Goal: Entertainment & Leisure: Consume media (video, audio)

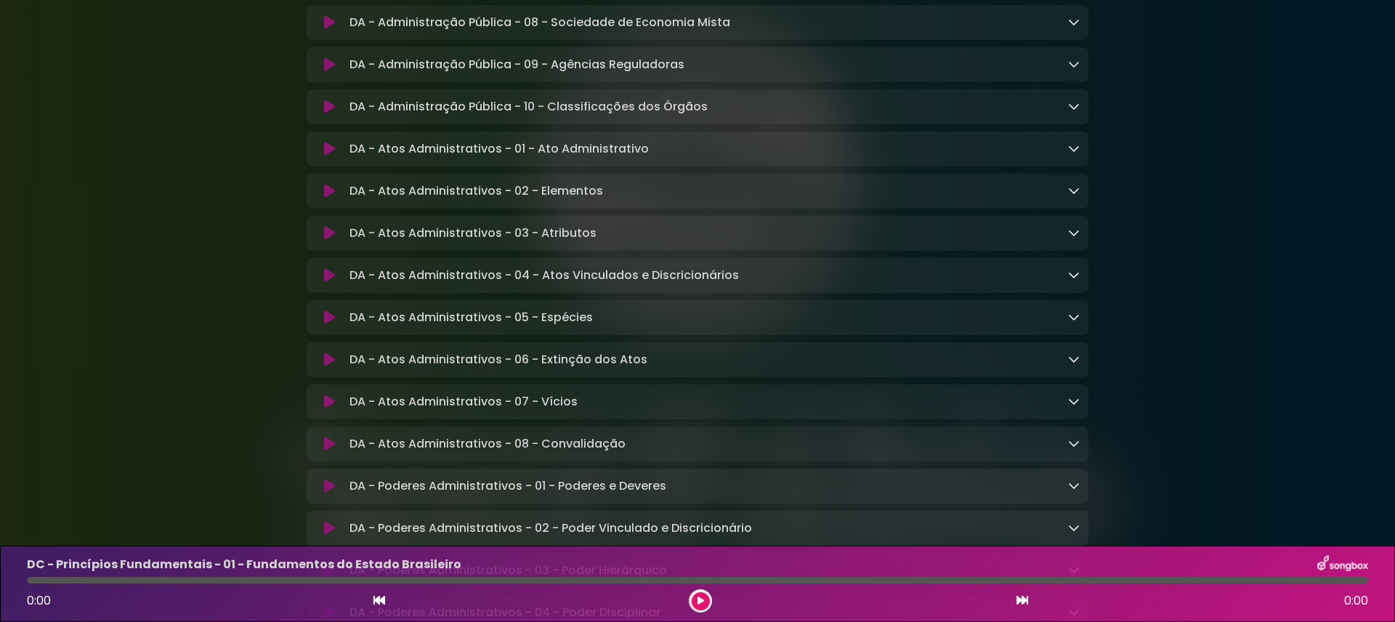
scroll to position [1775, 0]
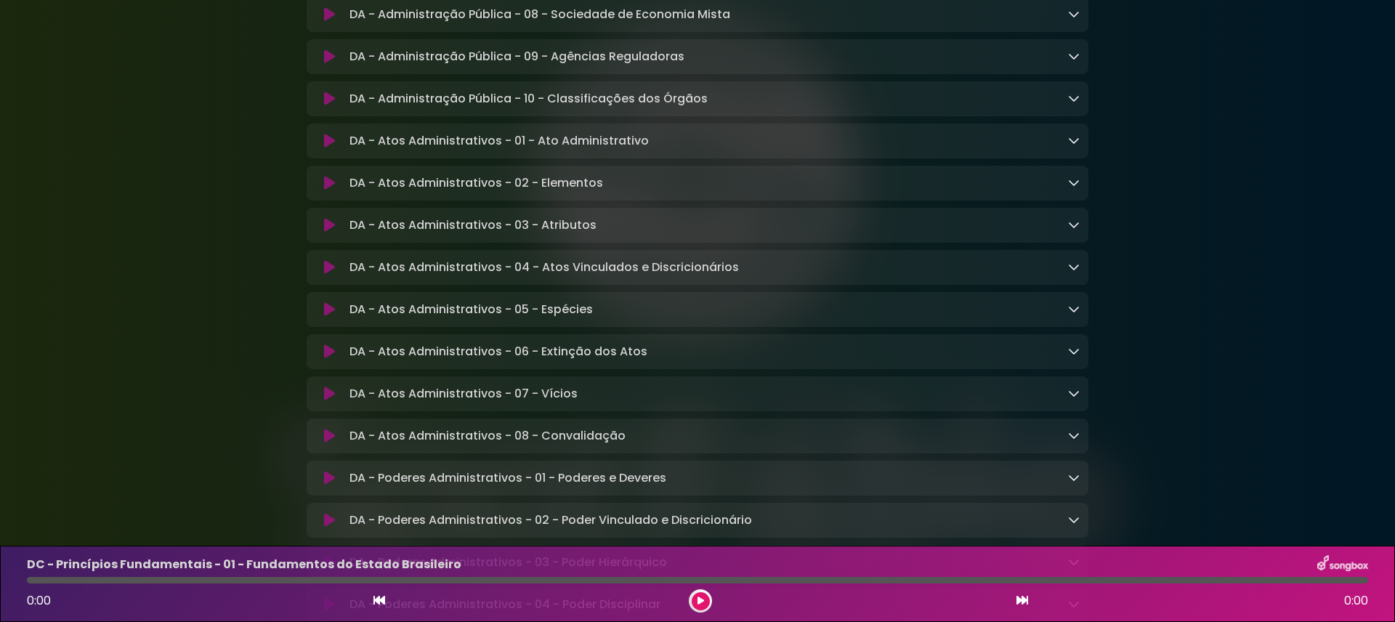
click at [329, 275] on icon at bounding box center [329, 267] width 11 height 15
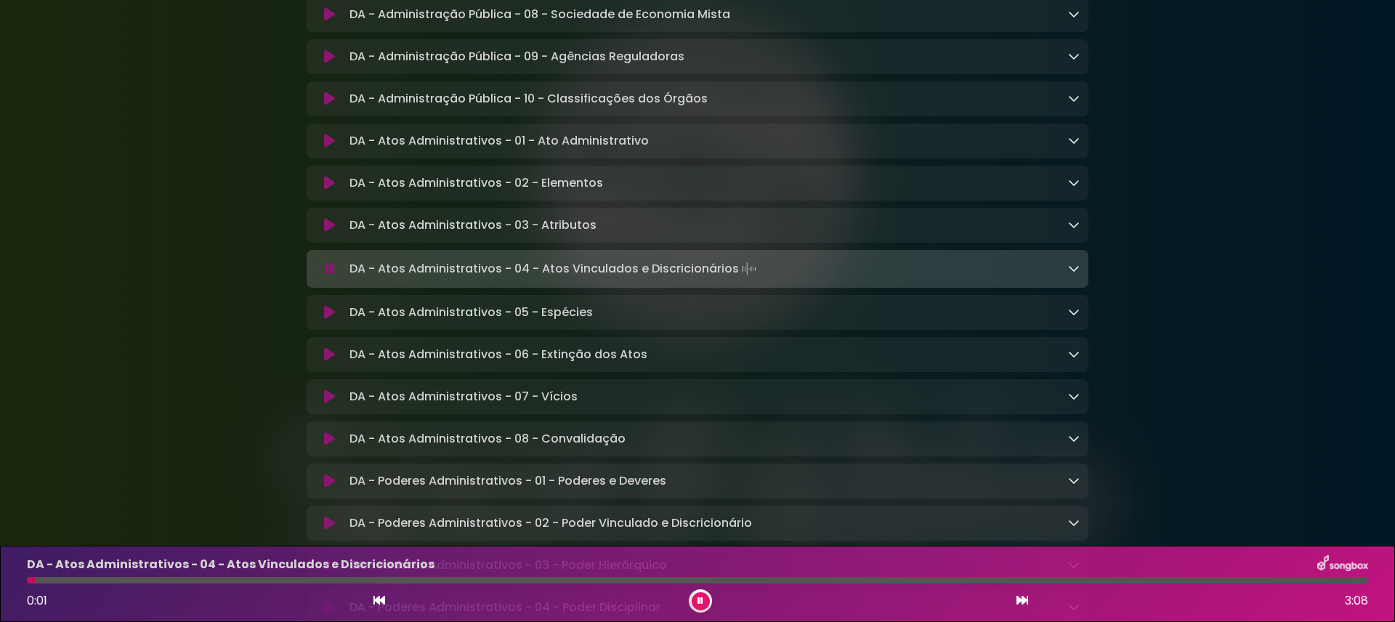
click at [329, 276] on icon at bounding box center [329, 269] width 9 height 15
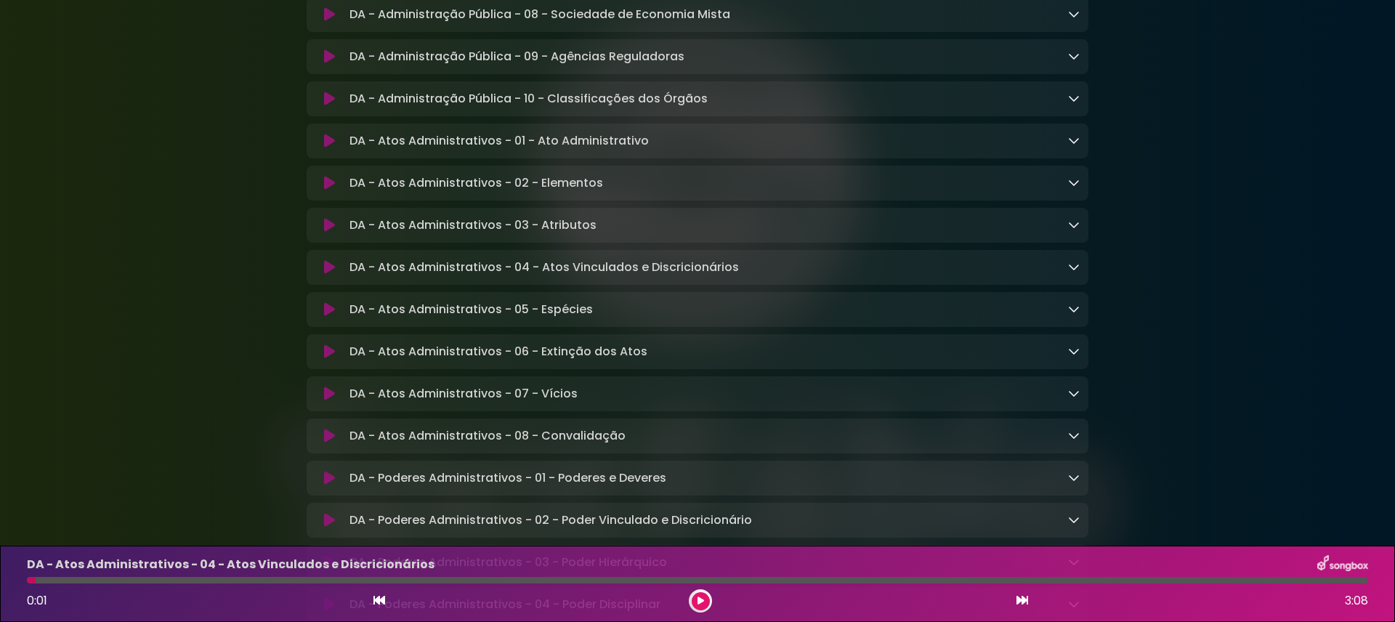
click at [330, 148] on icon at bounding box center [329, 141] width 11 height 15
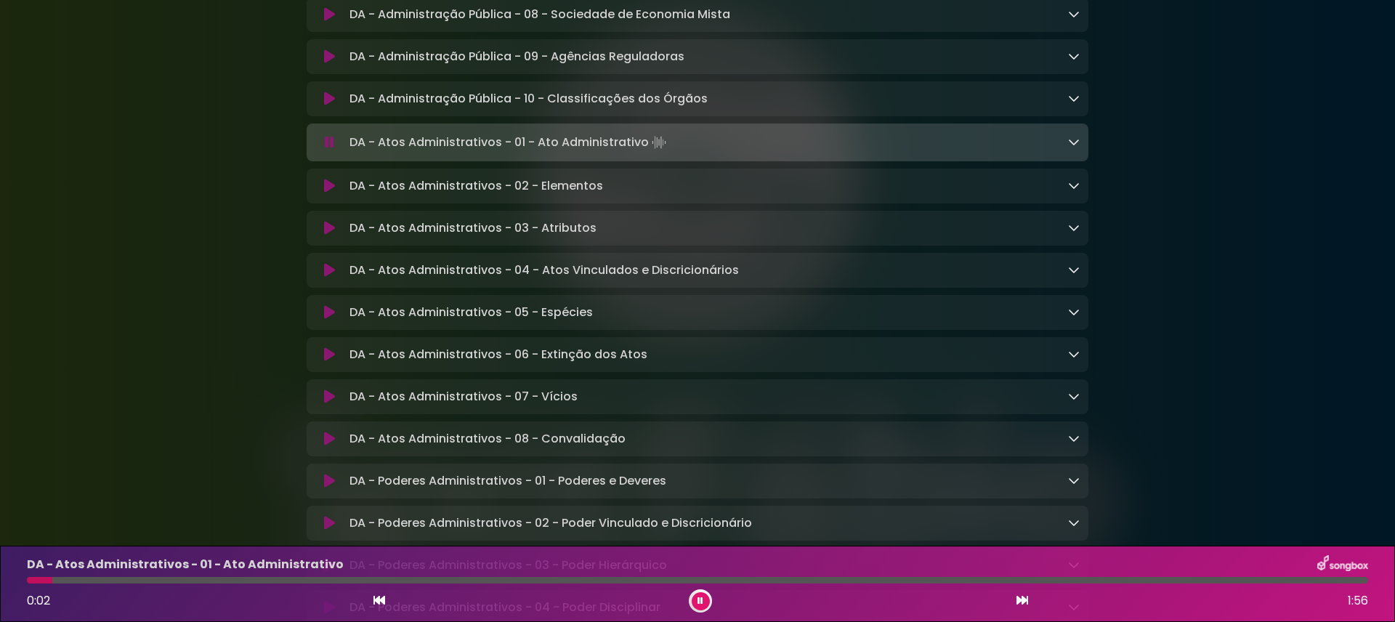
click at [325, 193] on icon at bounding box center [329, 186] width 11 height 15
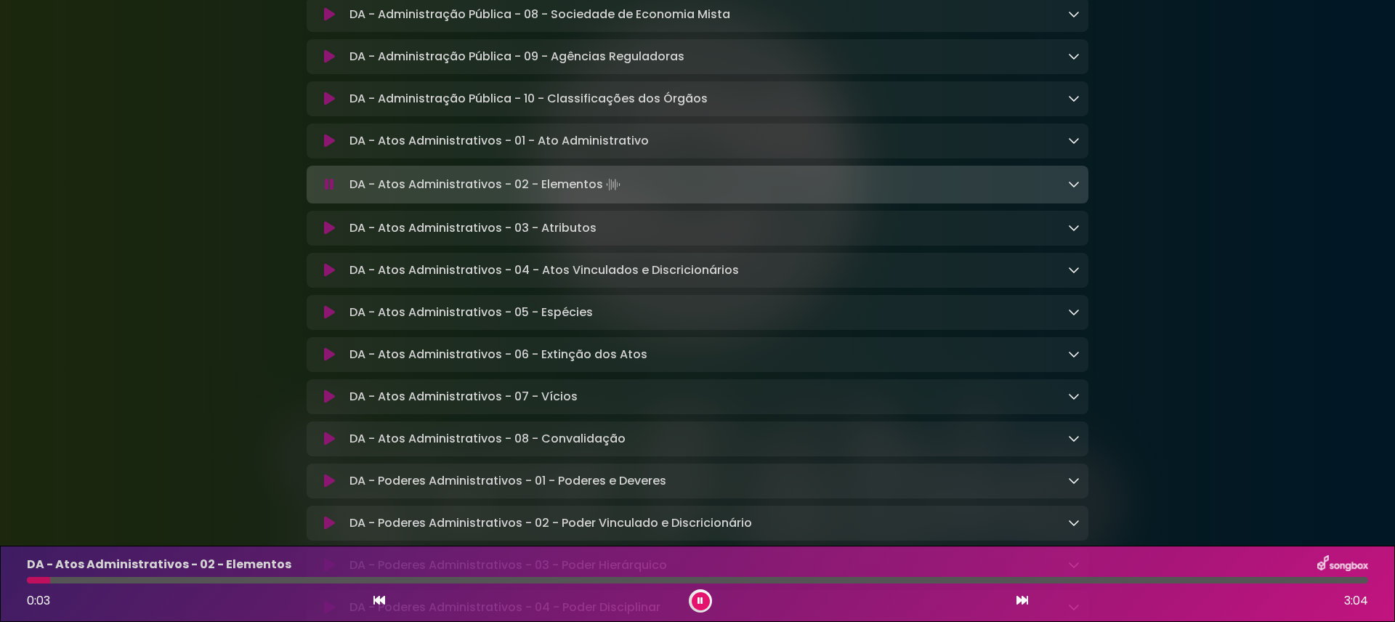
click at [329, 235] on icon at bounding box center [329, 228] width 11 height 15
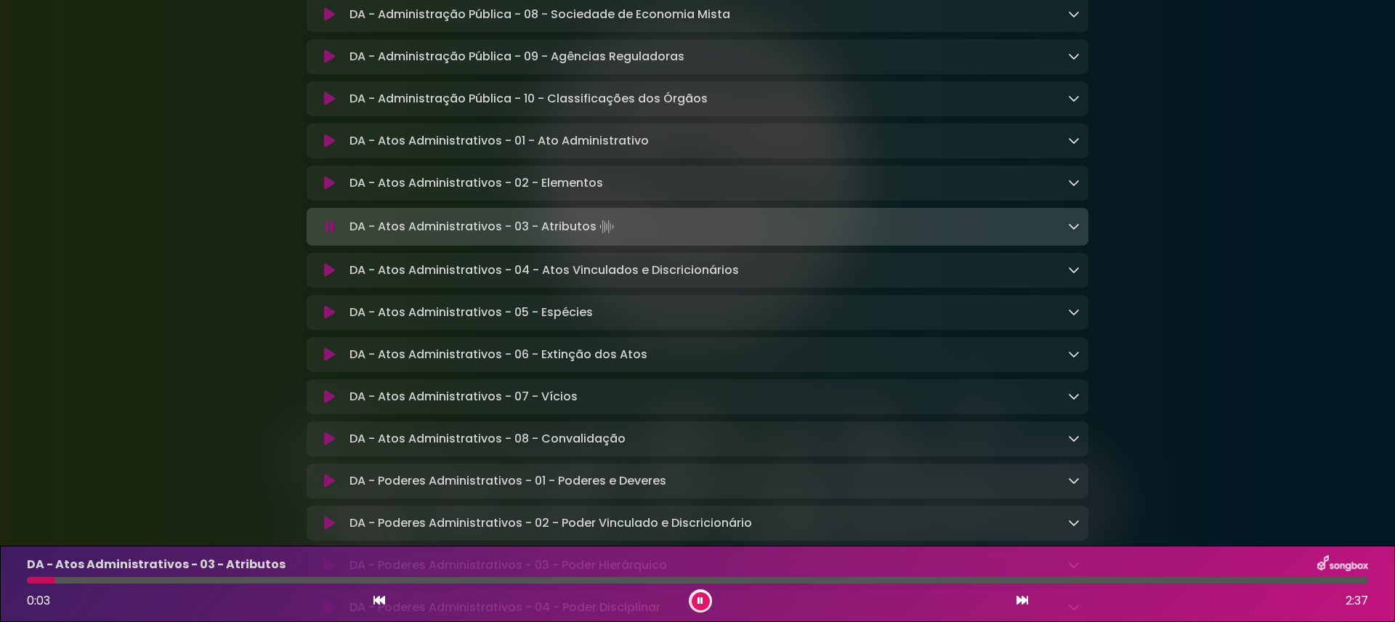
click at [639, 581] on div at bounding box center [697, 580] width 1341 height 7
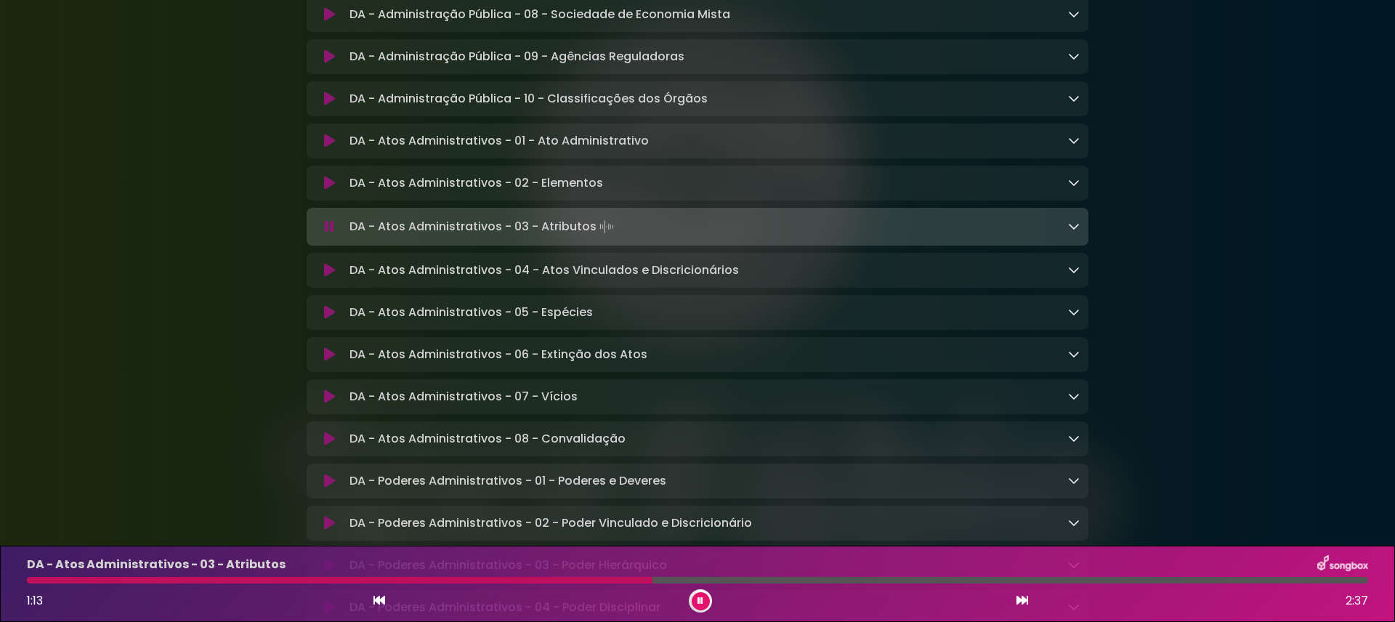
click at [324, 190] on icon at bounding box center [329, 183] width 11 height 15
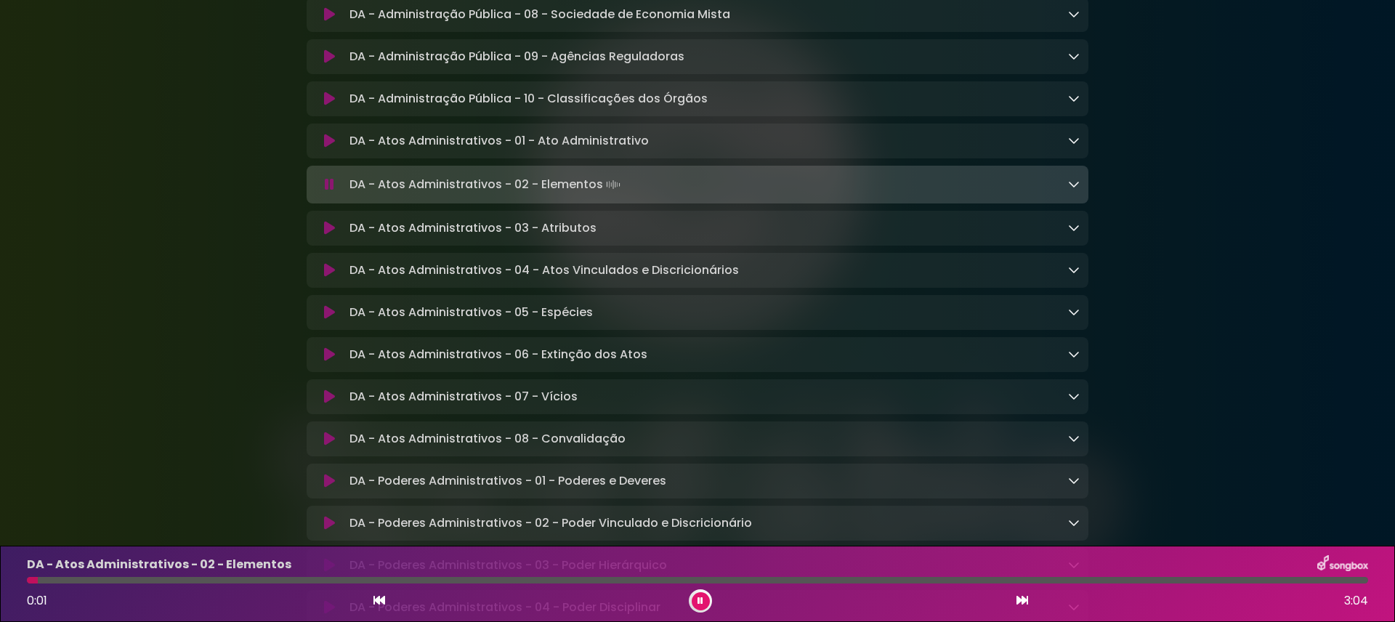
click at [230, 580] on div at bounding box center [697, 580] width 1341 height 7
click at [326, 192] on icon at bounding box center [329, 184] width 9 height 15
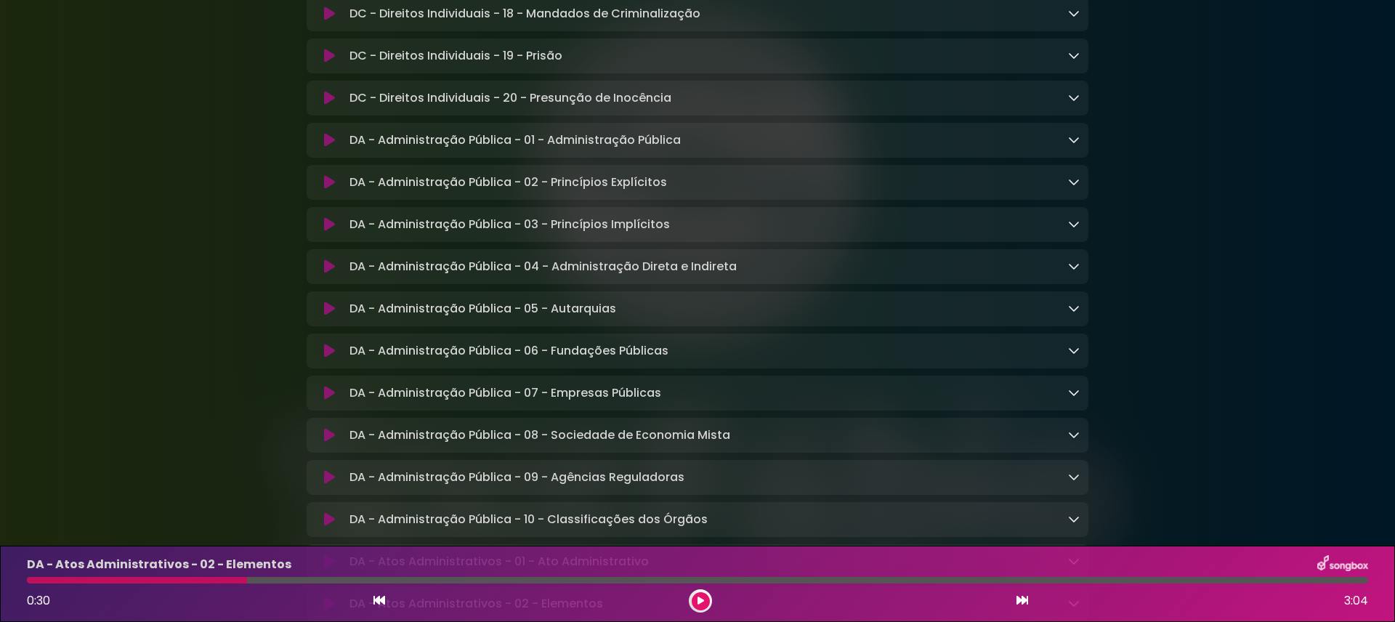
scroll to position [1434, 0]
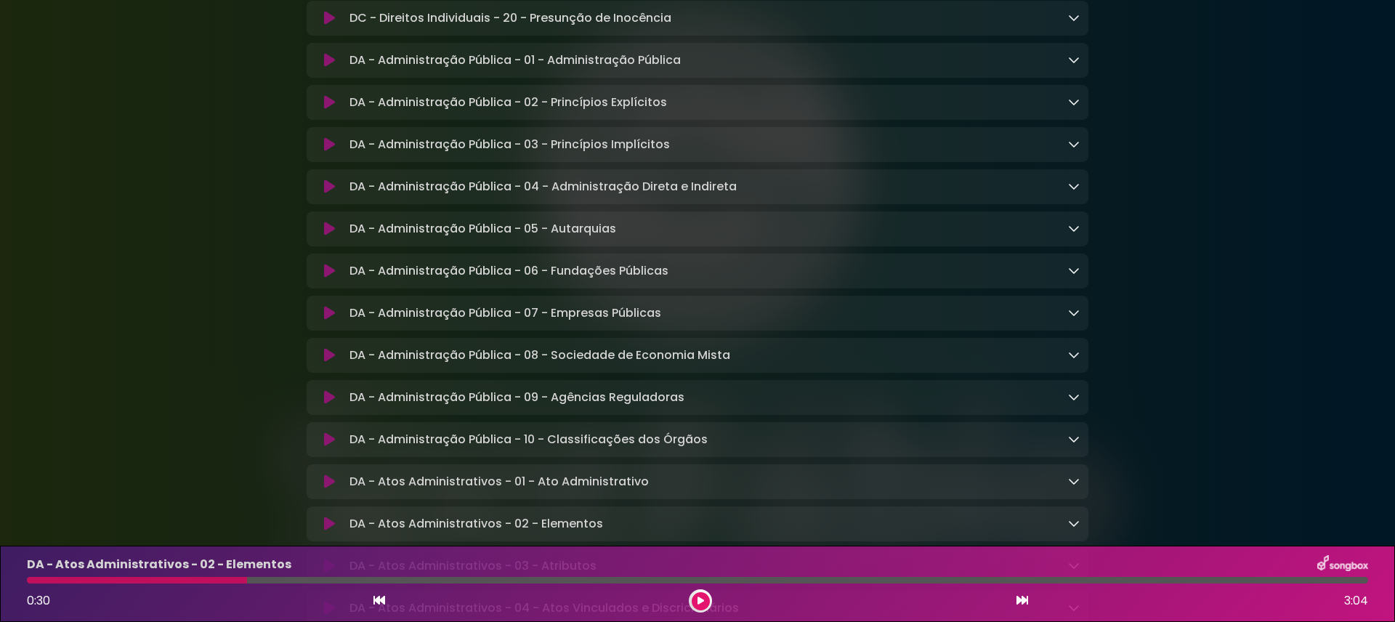
click at [318, 278] on button at bounding box center [329, 271] width 28 height 15
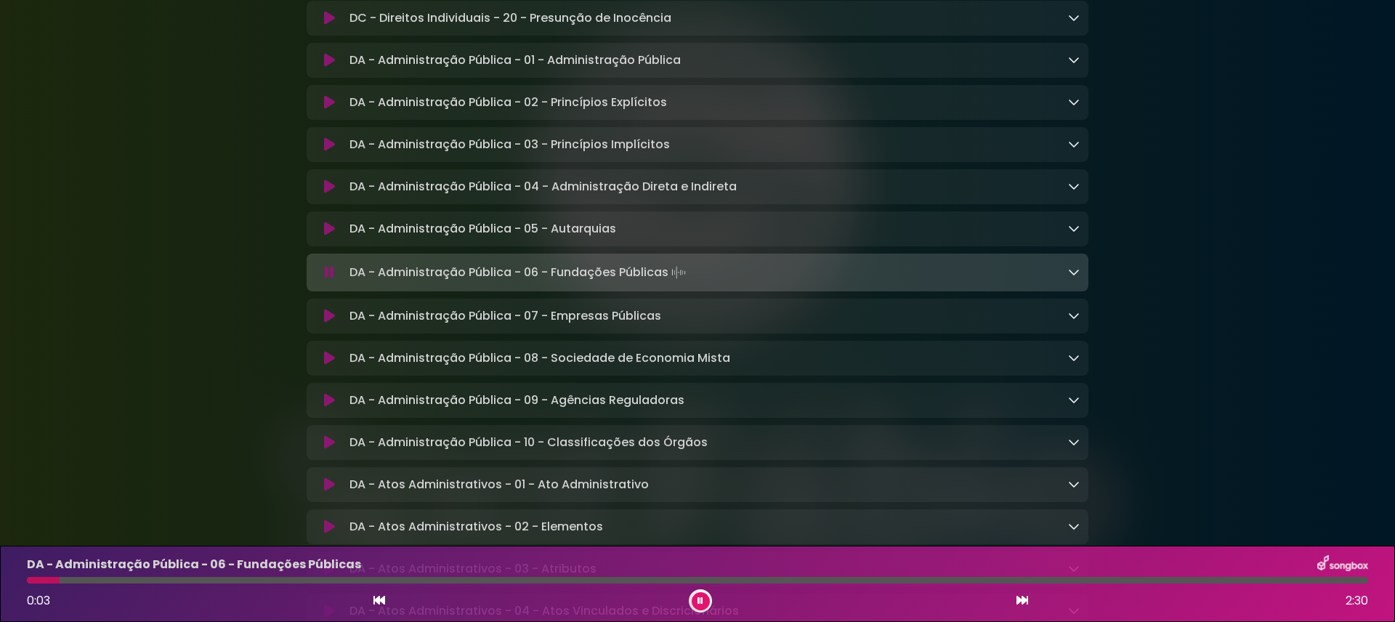
click at [333, 365] on icon at bounding box center [329, 358] width 11 height 15
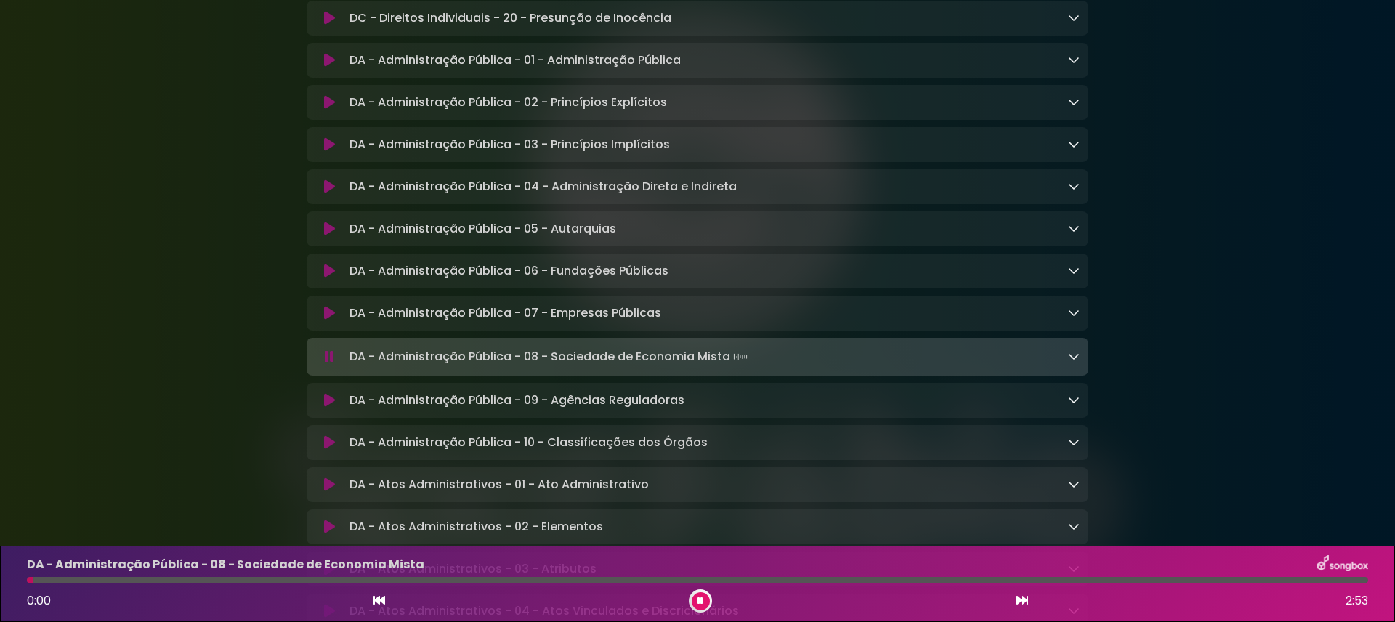
click at [341, 575] on div "DA - Administração Pública - 08 - Sociedade de Economia Mista 0:00 2:53" at bounding box center [697, 583] width 1359 height 57
click at [327, 320] on icon at bounding box center [329, 313] width 11 height 15
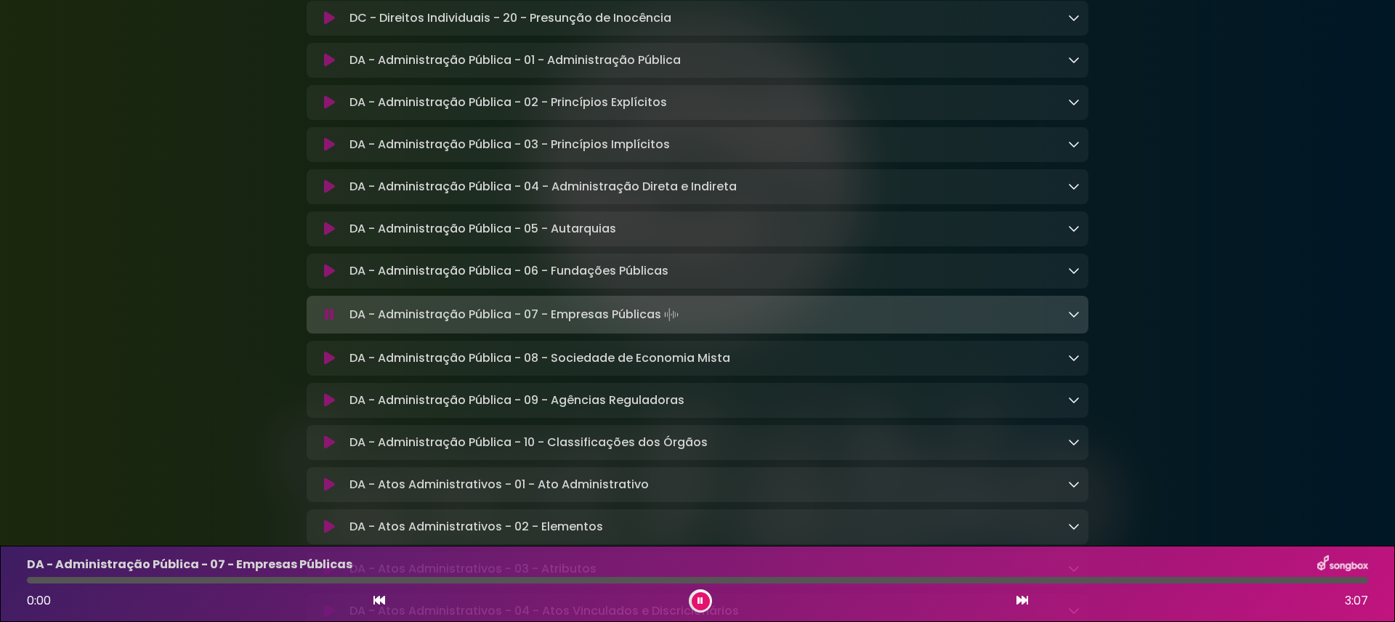
scroll to position [1491, 0]
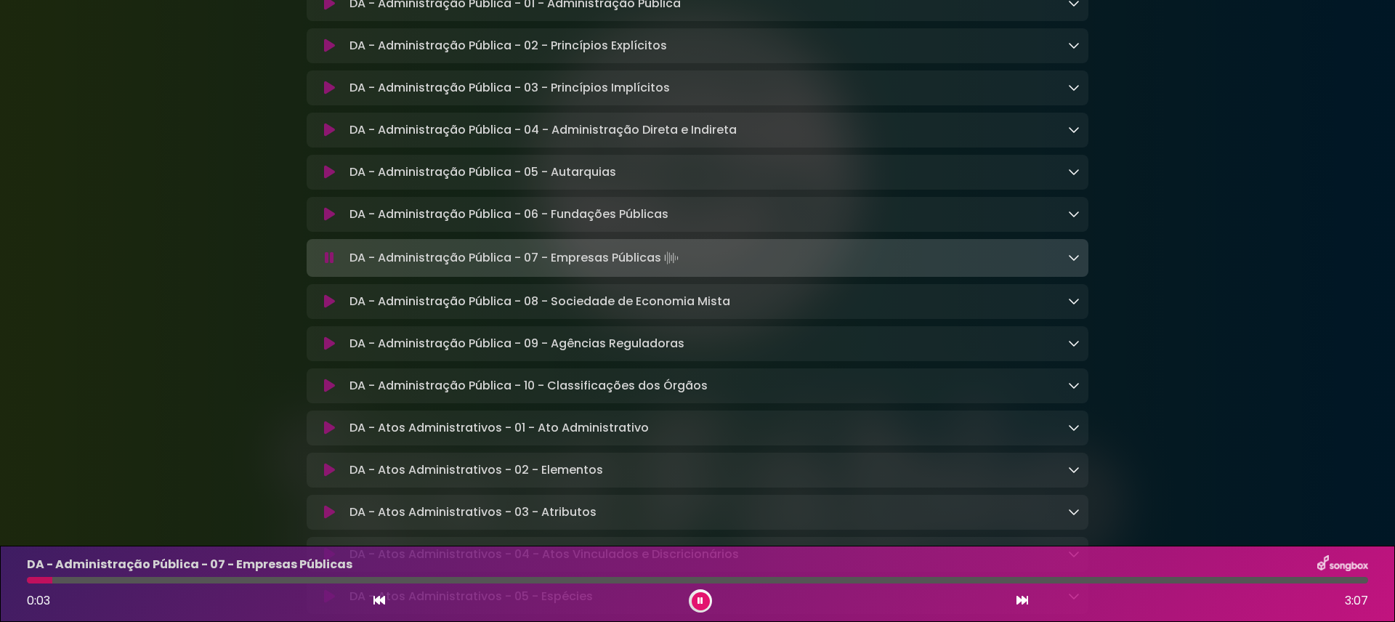
click at [371, 582] on div at bounding box center [697, 580] width 1341 height 7
click at [324, 393] on icon at bounding box center [329, 386] width 11 height 15
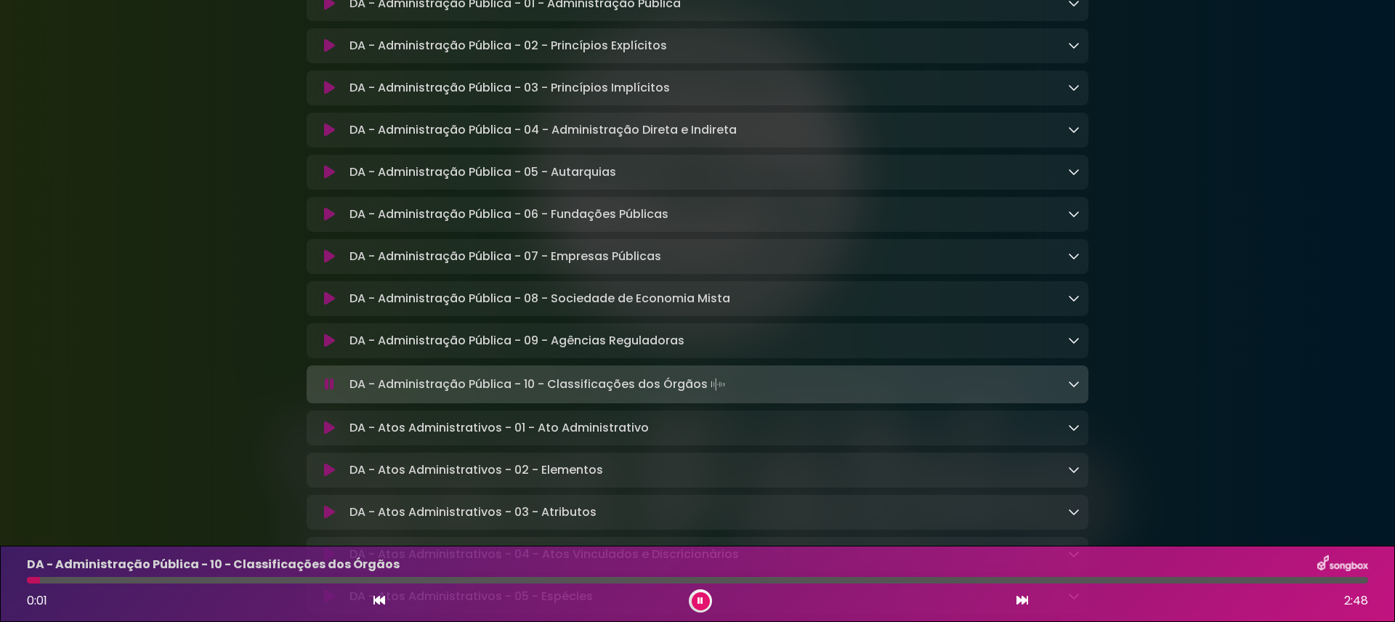
click at [196, 583] on div "DA - Administração Pública - 10 - Classificações dos Órgãos 0:01 2:48" at bounding box center [697, 583] width 1359 height 57
click at [201, 579] on div at bounding box center [697, 580] width 1341 height 7
click at [331, 435] on icon at bounding box center [329, 428] width 11 height 15
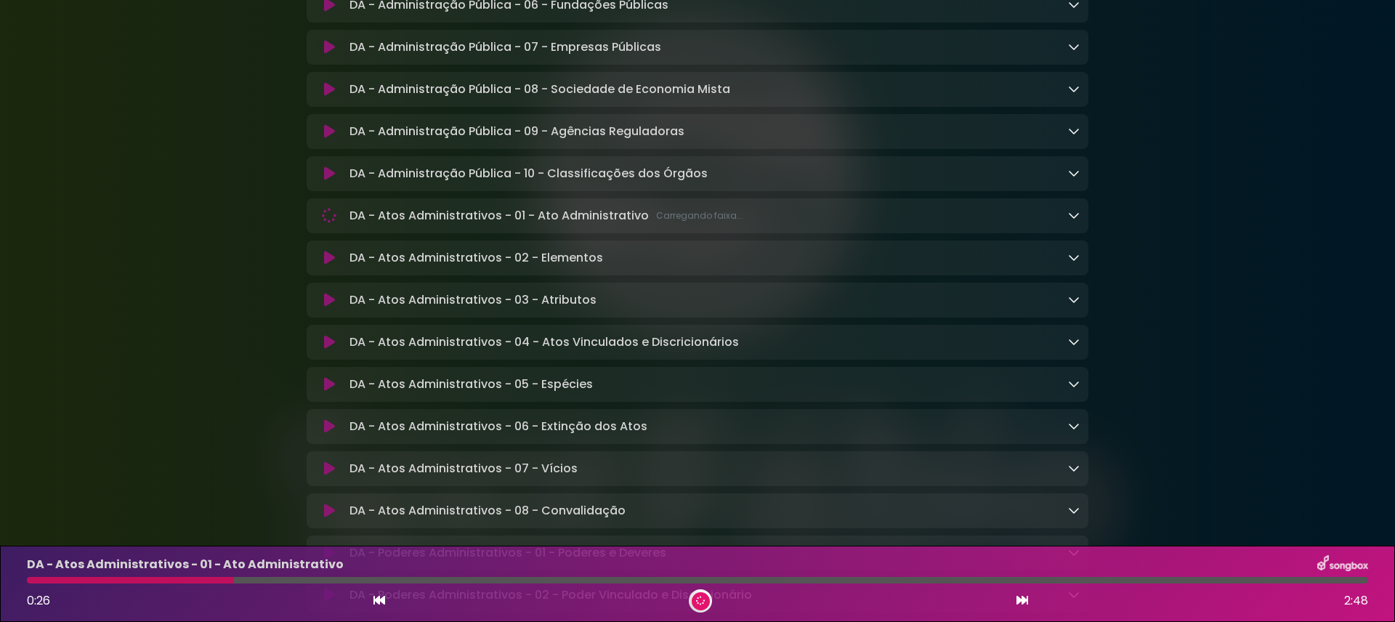
scroll to position [1771, 0]
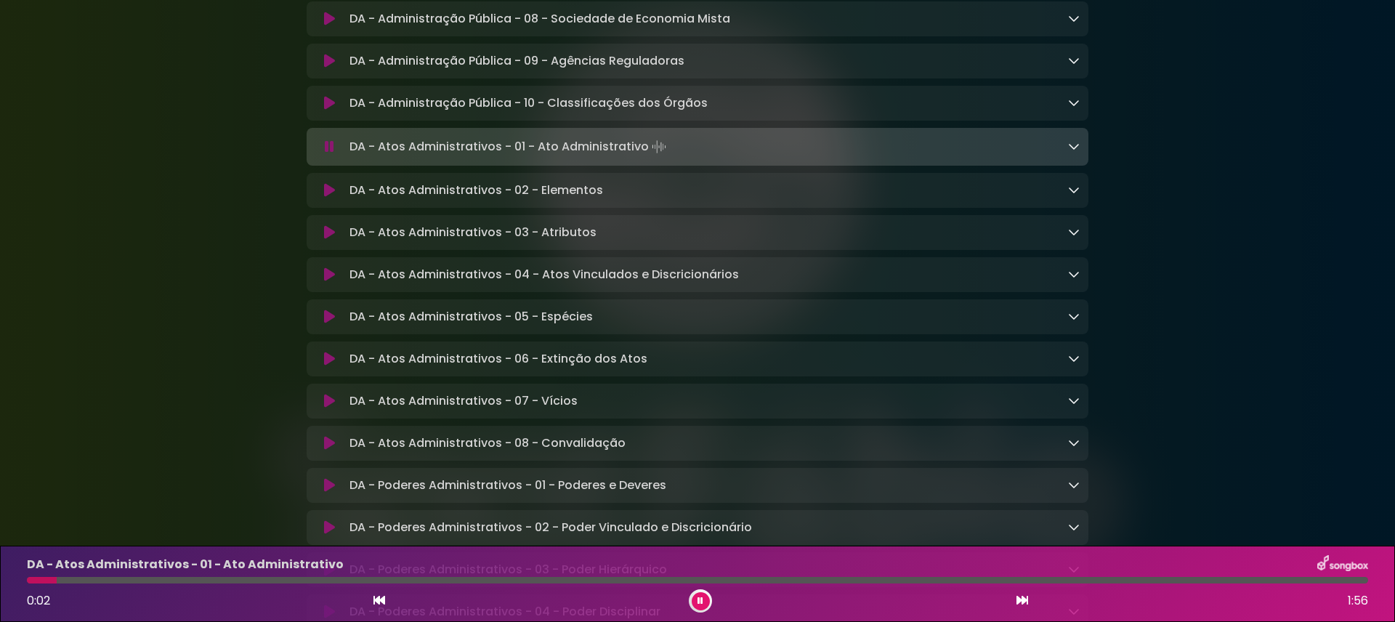
click at [331, 324] on icon at bounding box center [329, 317] width 11 height 15
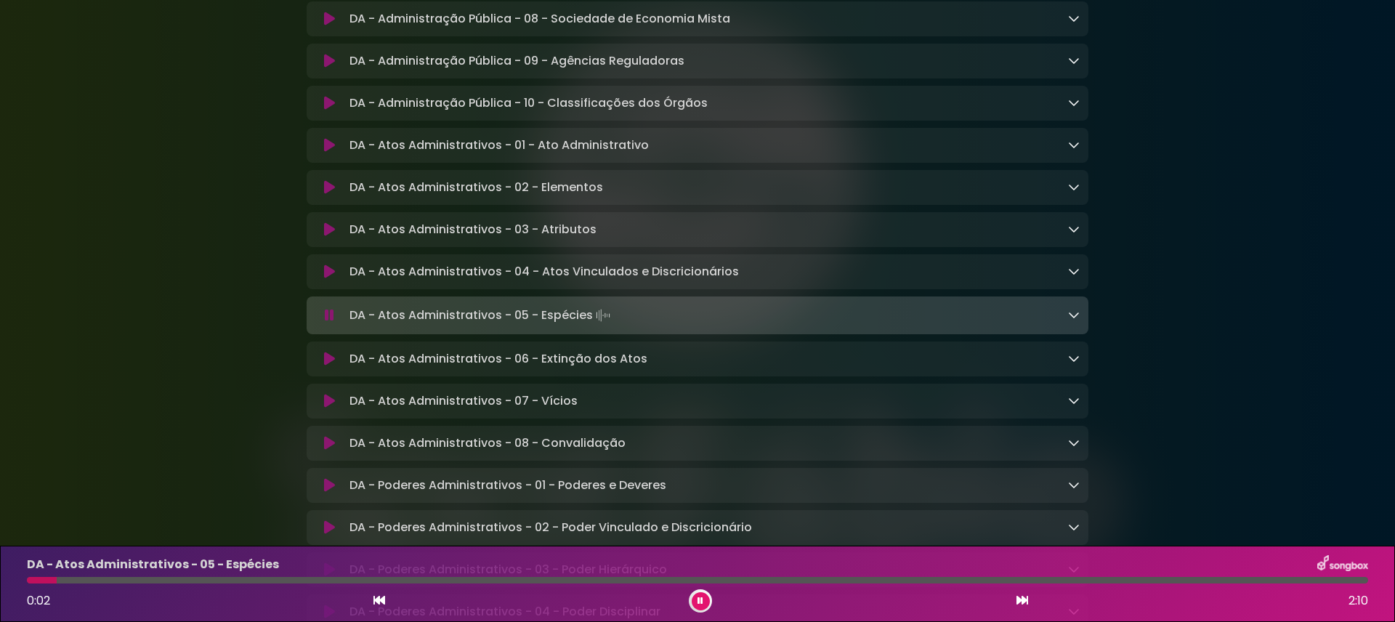
click at [487, 582] on div at bounding box center [697, 580] width 1341 height 7
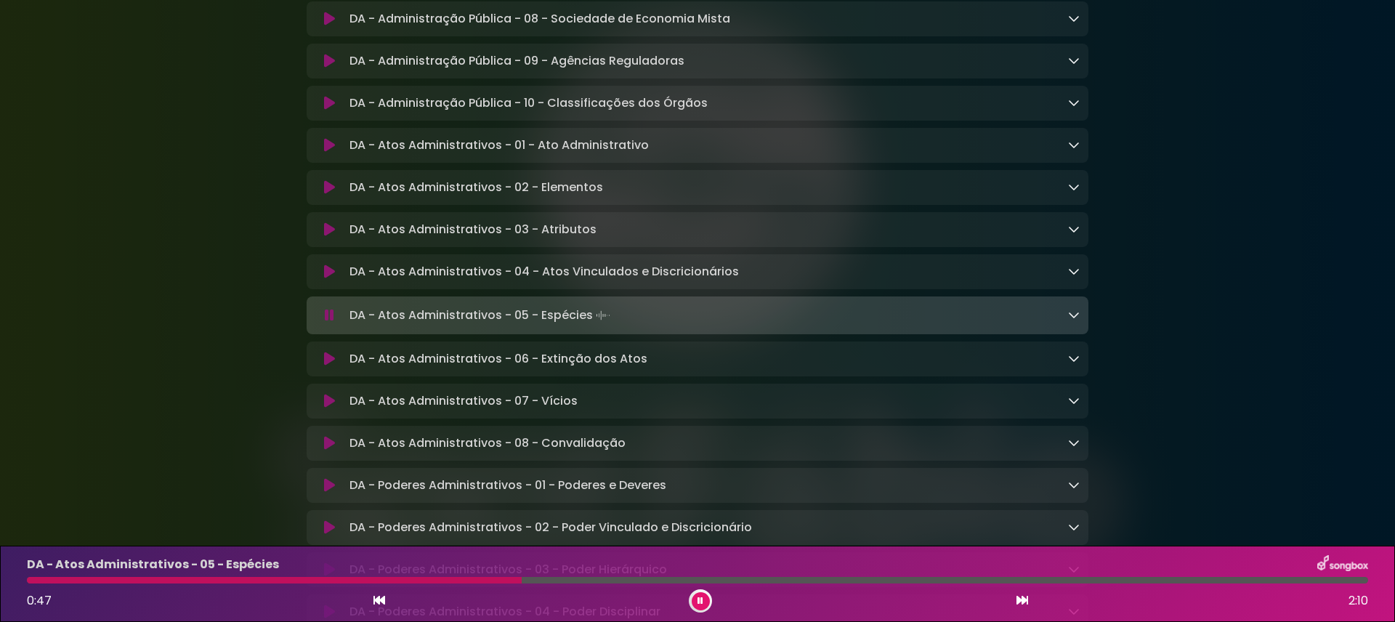
click at [329, 366] on icon at bounding box center [329, 359] width 11 height 15
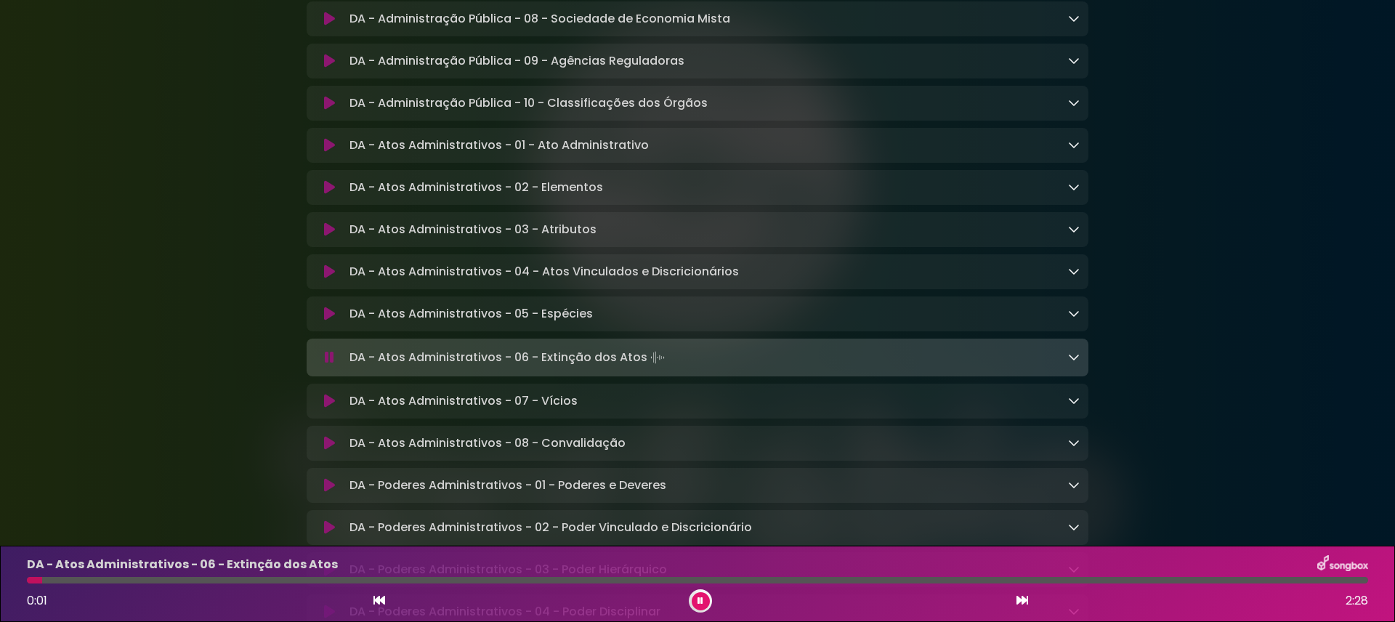
click at [329, 365] on icon at bounding box center [329, 357] width 9 height 15
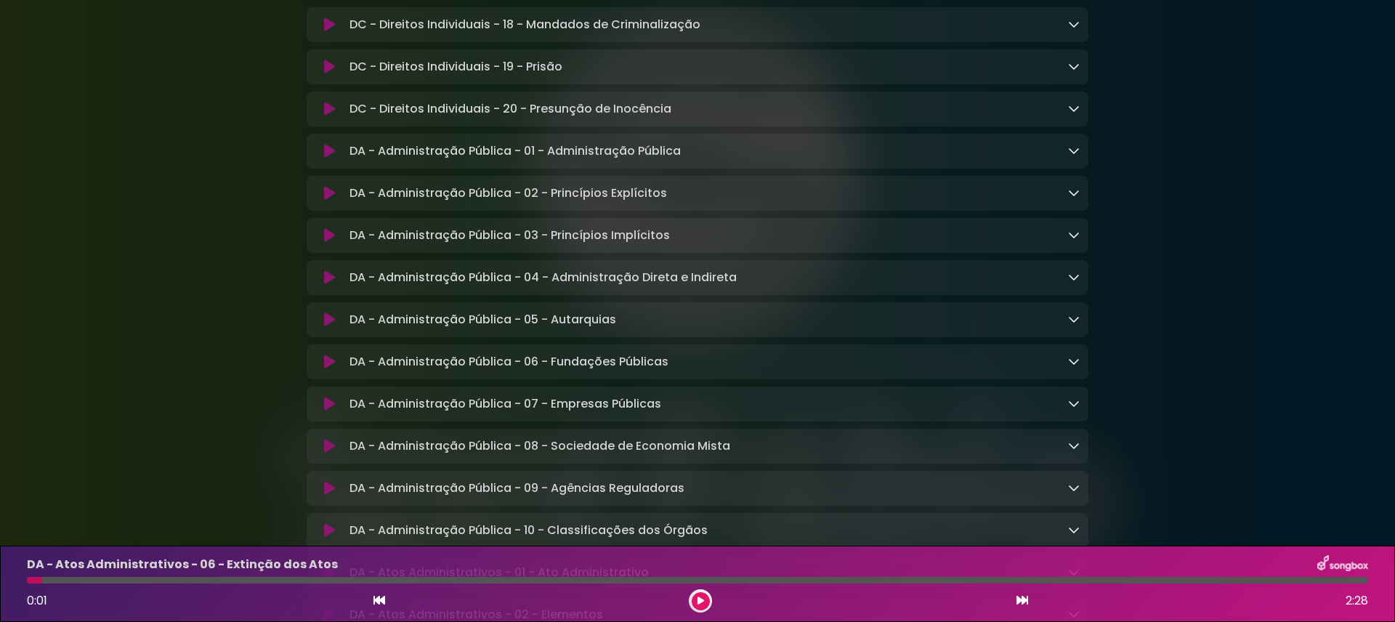
scroll to position [1325, 0]
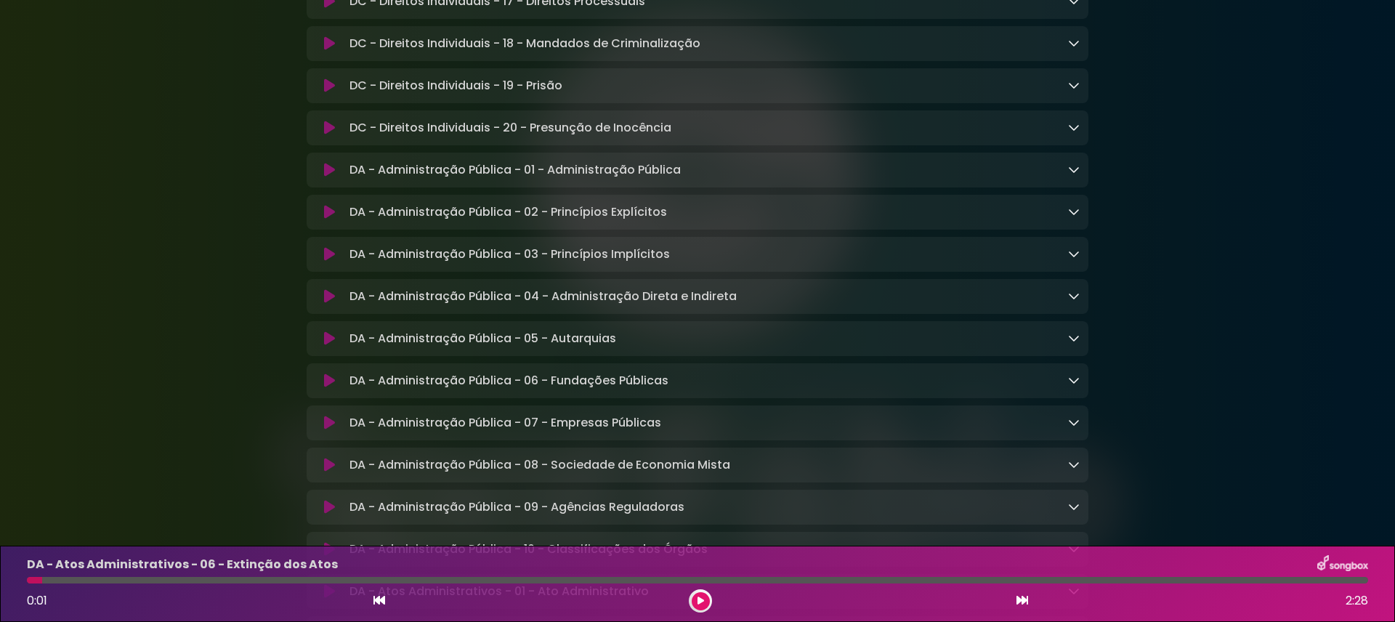
click at [319, 177] on button at bounding box center [329, 170] width 28 height 15
